Goal: Task Accomplishment & Management: Use online tool/utility

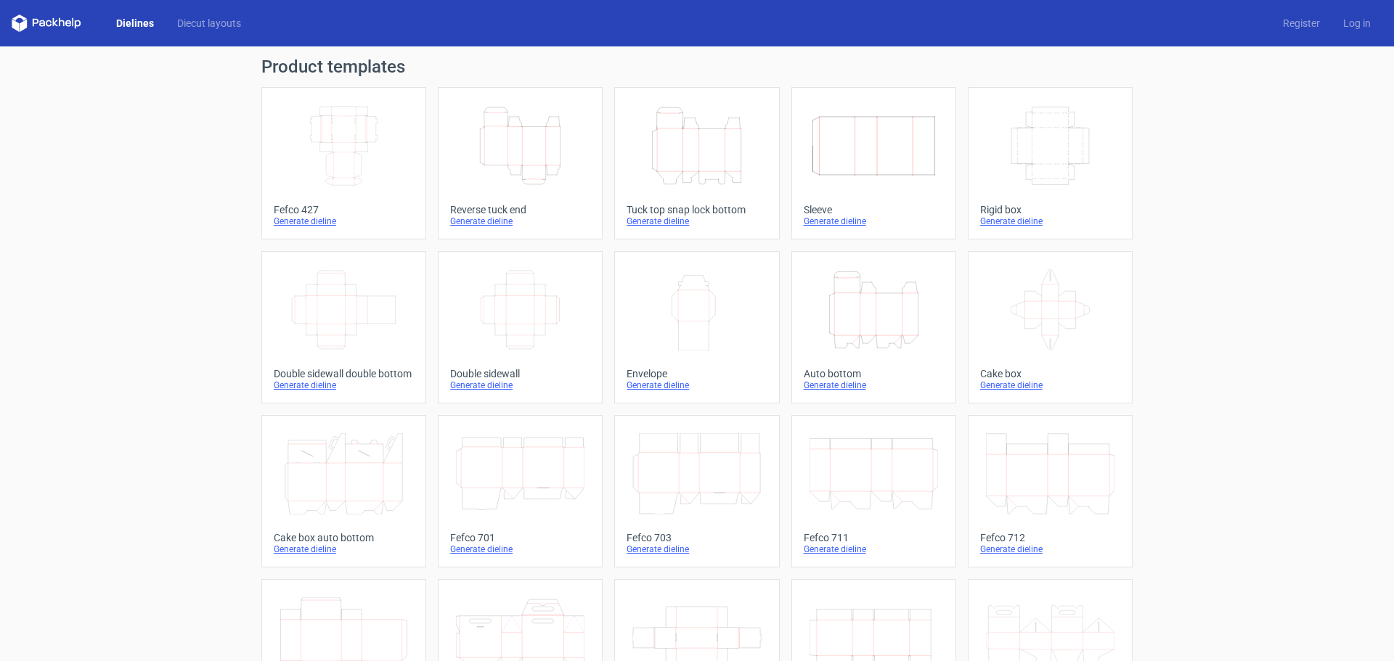
scroll to position [145, 0]
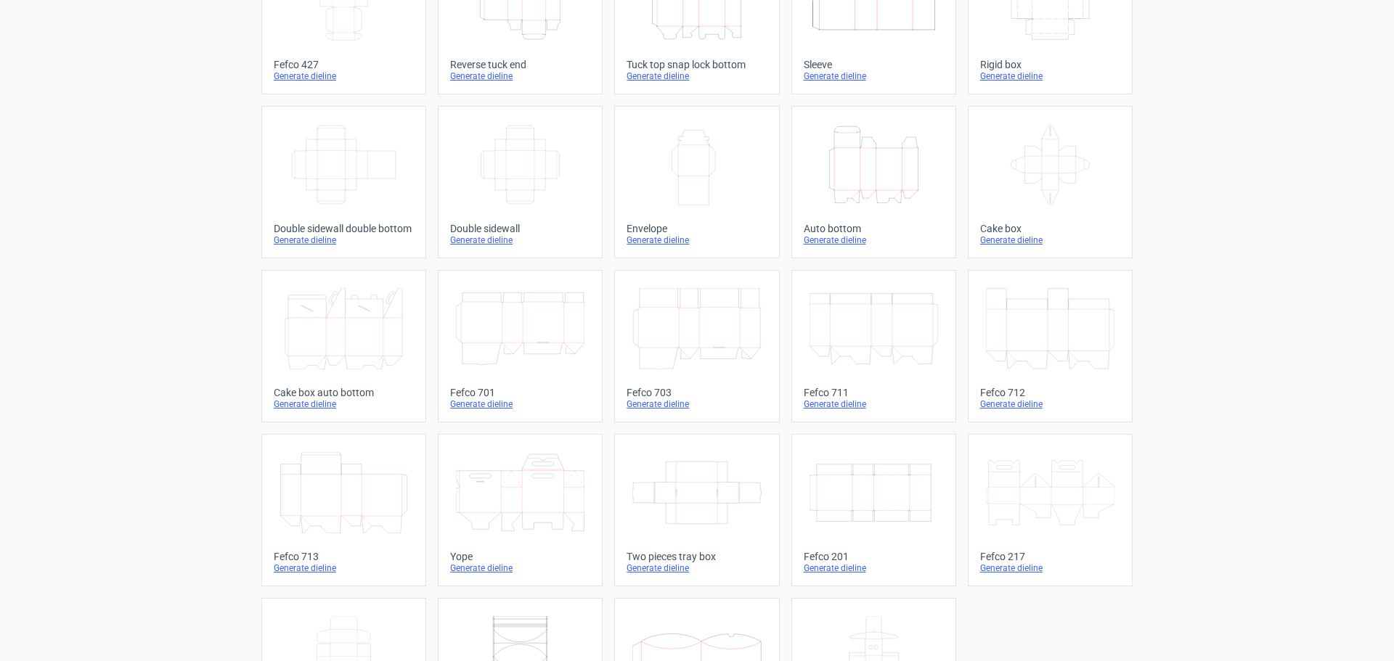
click at [873, 174] on icon "Height Depth Width" at bounding box center [873, 164] width 128 height 81
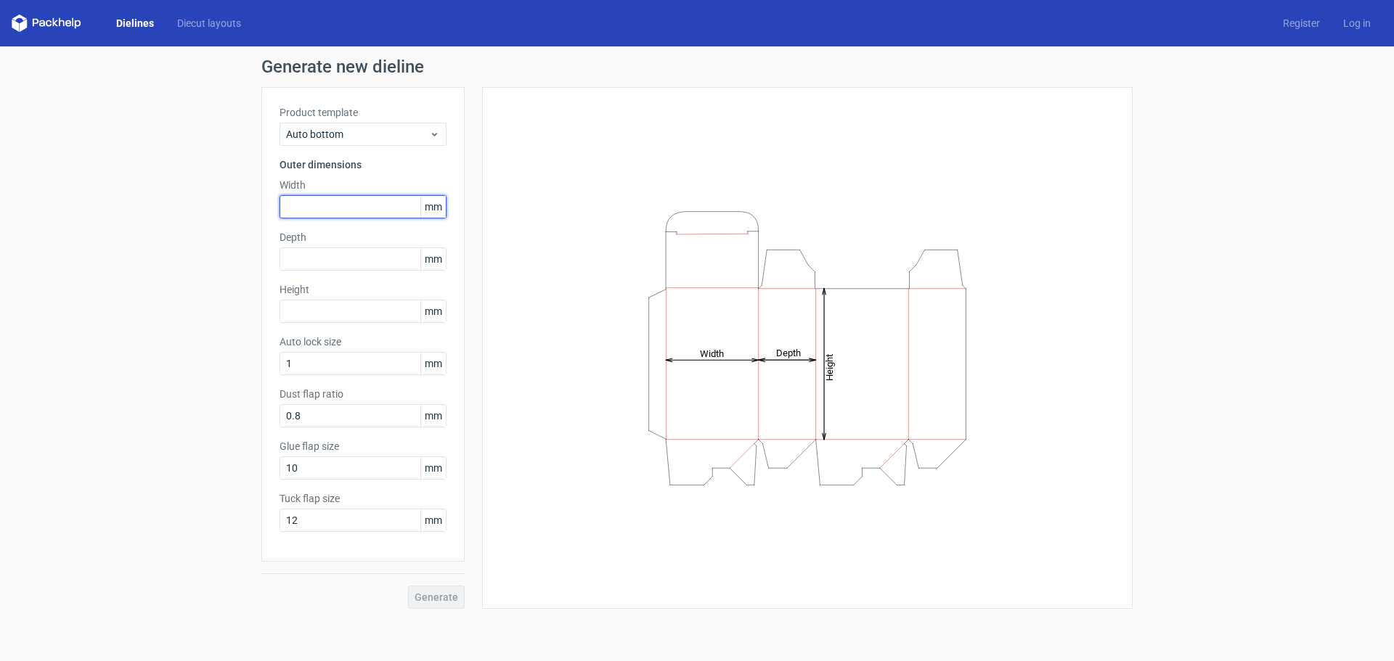
click at [399, 208] on input "text" at bounding box center [362, 206] width 167 height 23
type input "130"
type input "83"
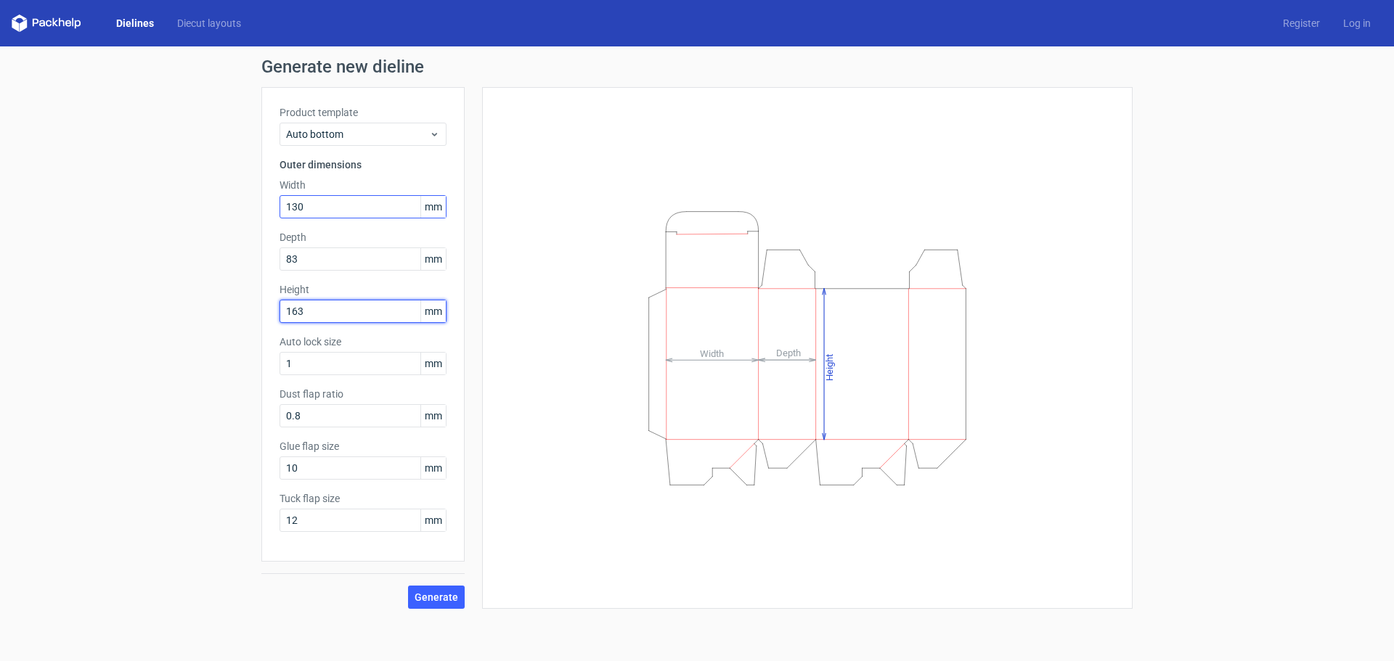
type input "163"
click at [408, 586] on button "Generate" at bounding box center [436, 597] width 57 height 23
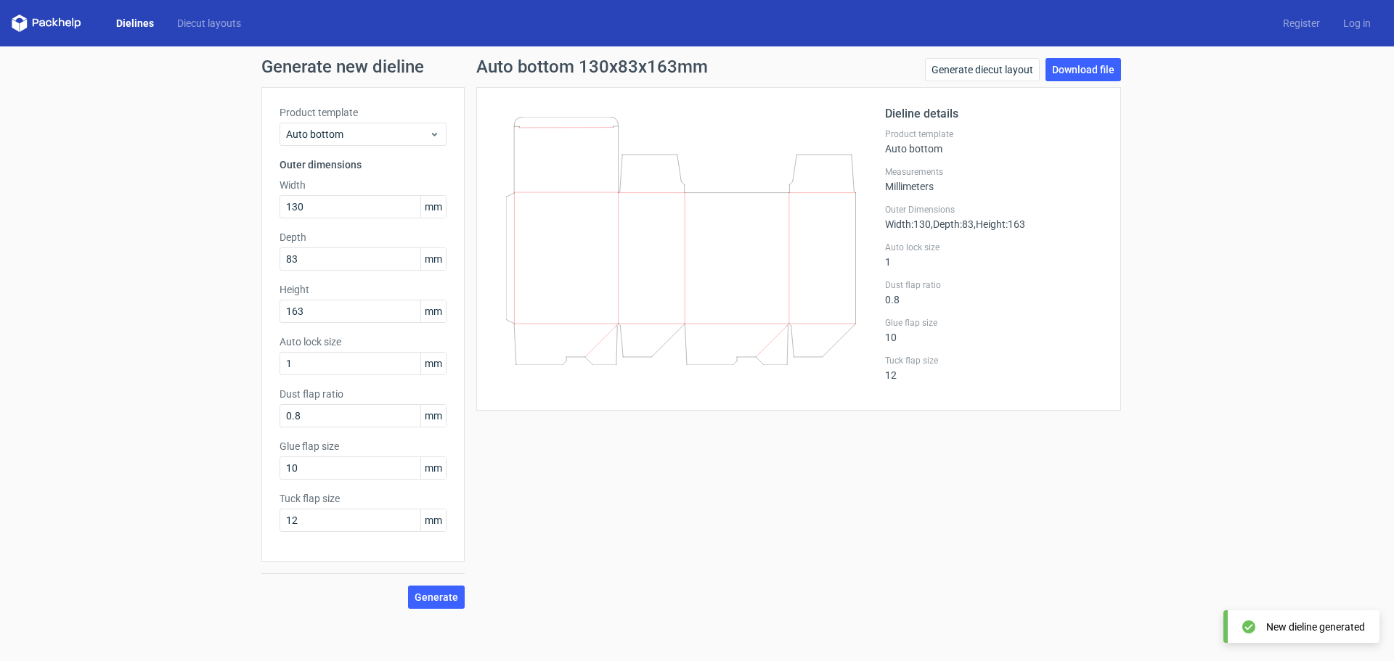
click at [779, 366] on div at bounding box center [689, 248] width 391 height 287
click at [1098, 73] on link "Download file" at bounding box center [1082, 69] width 75 height 23
